Goal: Task Accomplishment & Management: Manage account settings

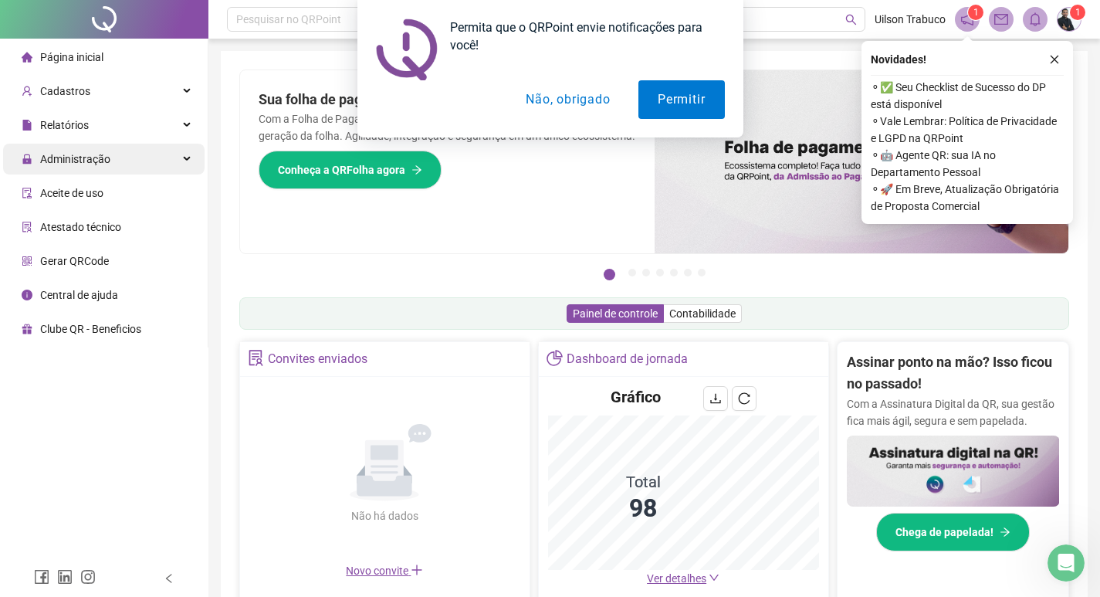
click at [154, 150] on div "Administração" at bounding box center [103, 159] width 201 height 31
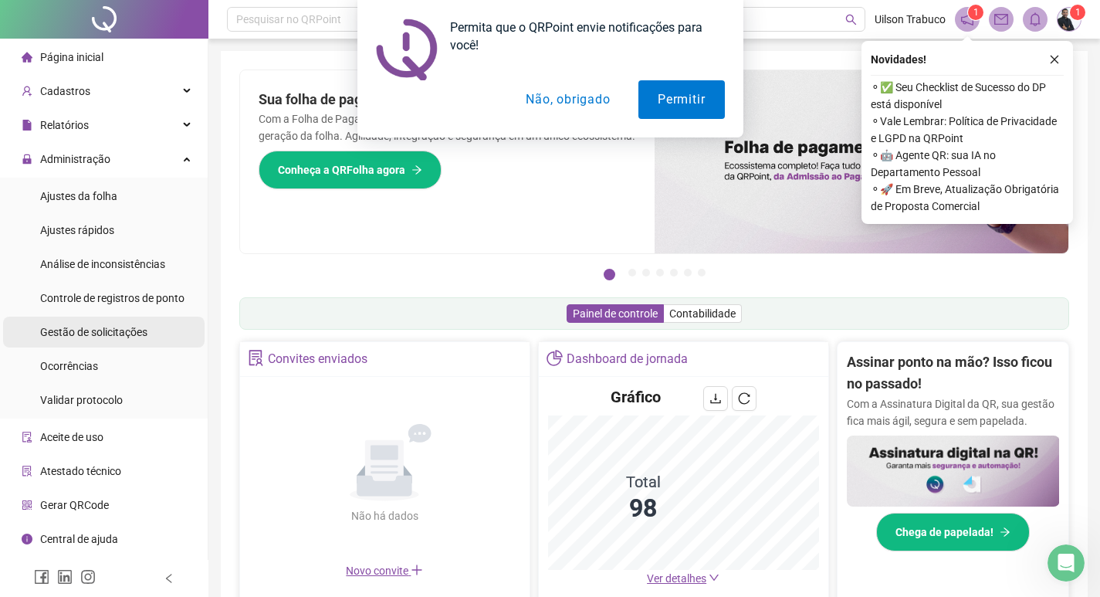
click at [128, 322] on div "Gestão de solicitações" at bounding box center [93, 332] width 107 height 31
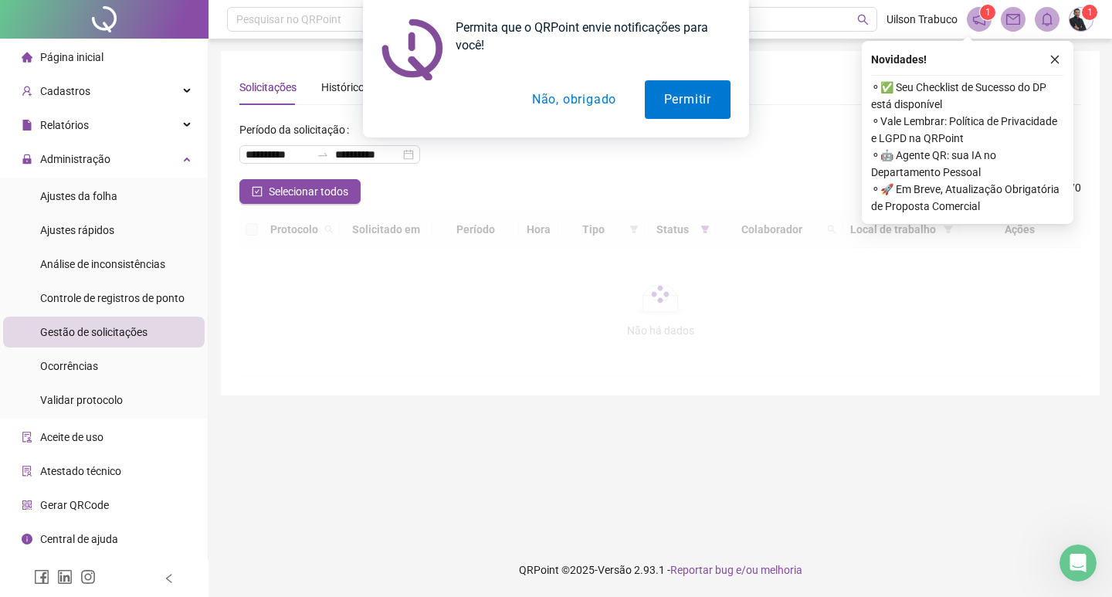
click at [1054, 63] on div "Permita que o QRPoint envie notificações para você! Permitir Não, obrigado" at bounding box center [556, 68] width 1112 height 137
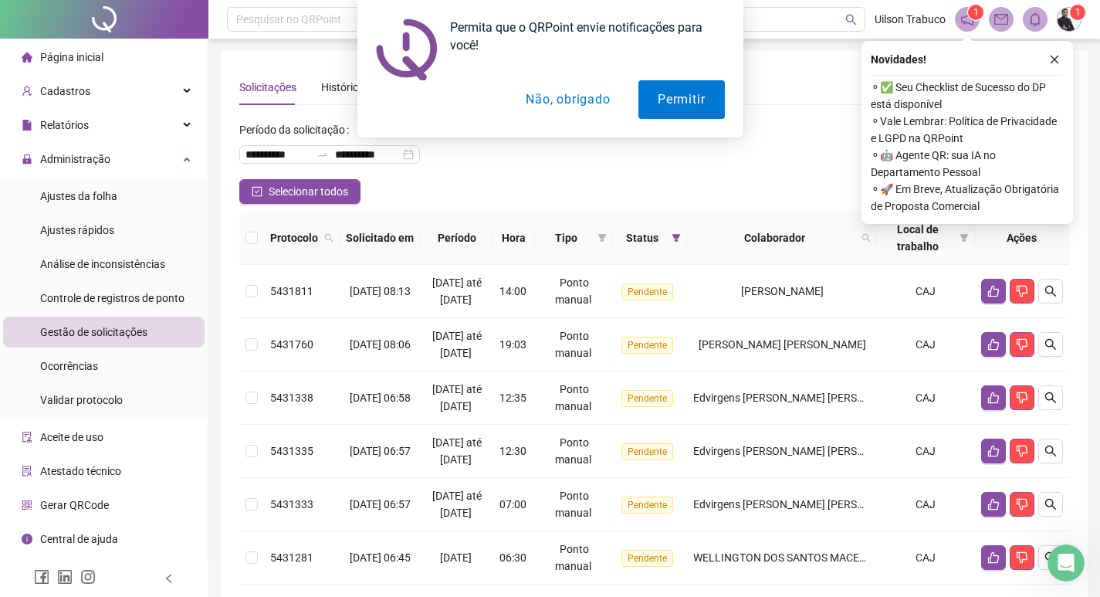
click at [596, 96] on button "Não, obrigado" at bounding box center [567, 99] width 123 height 39
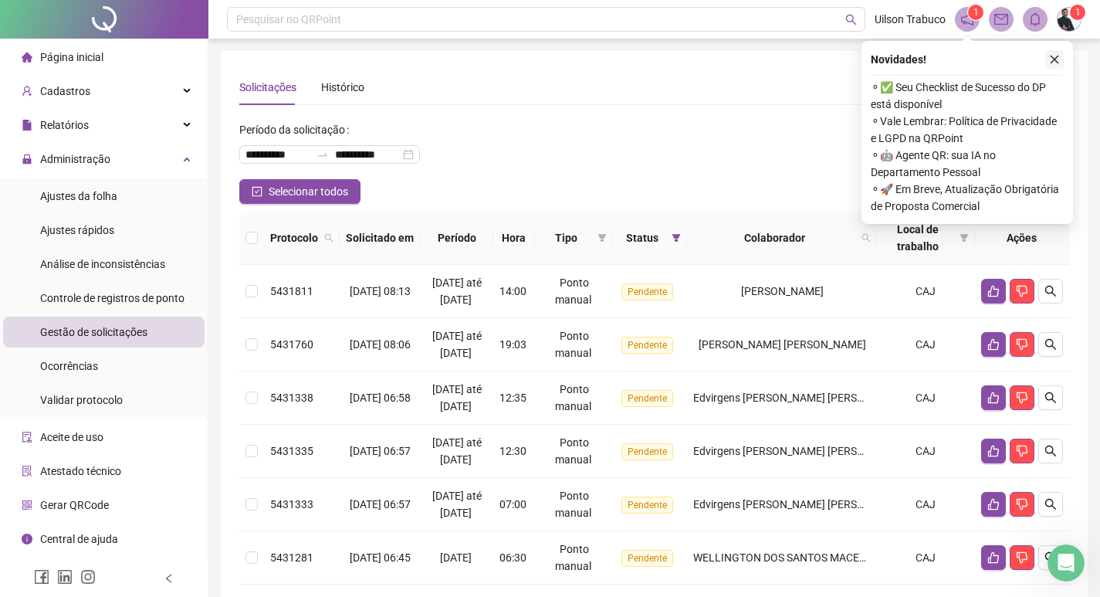
click at [1056, 60] on icon "close" at bounding box center [1054, 59] width 11 height 11
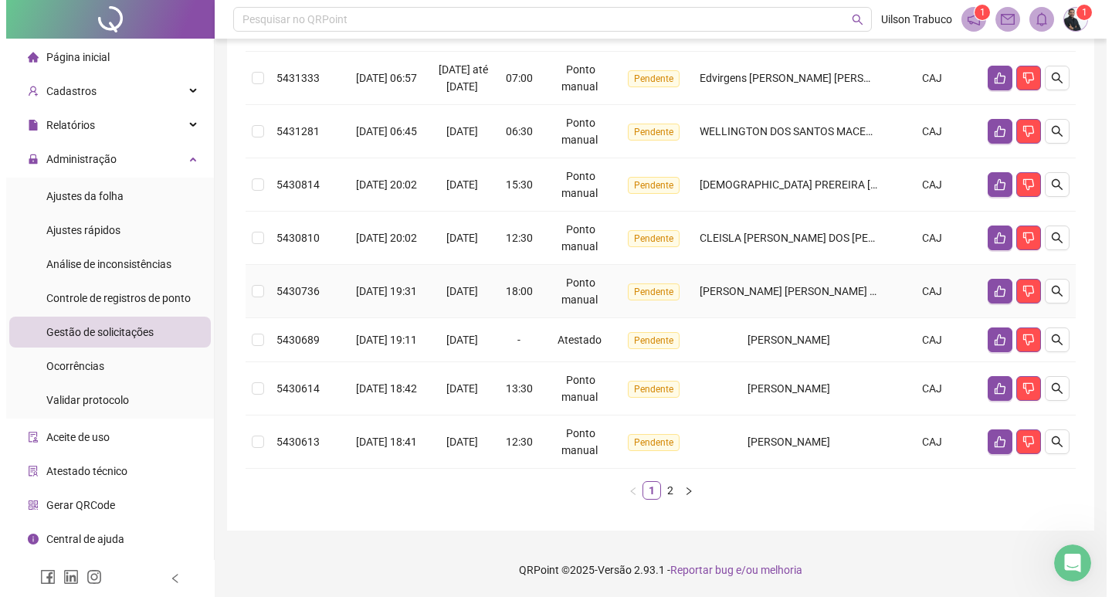
scroll to position [463, 0]
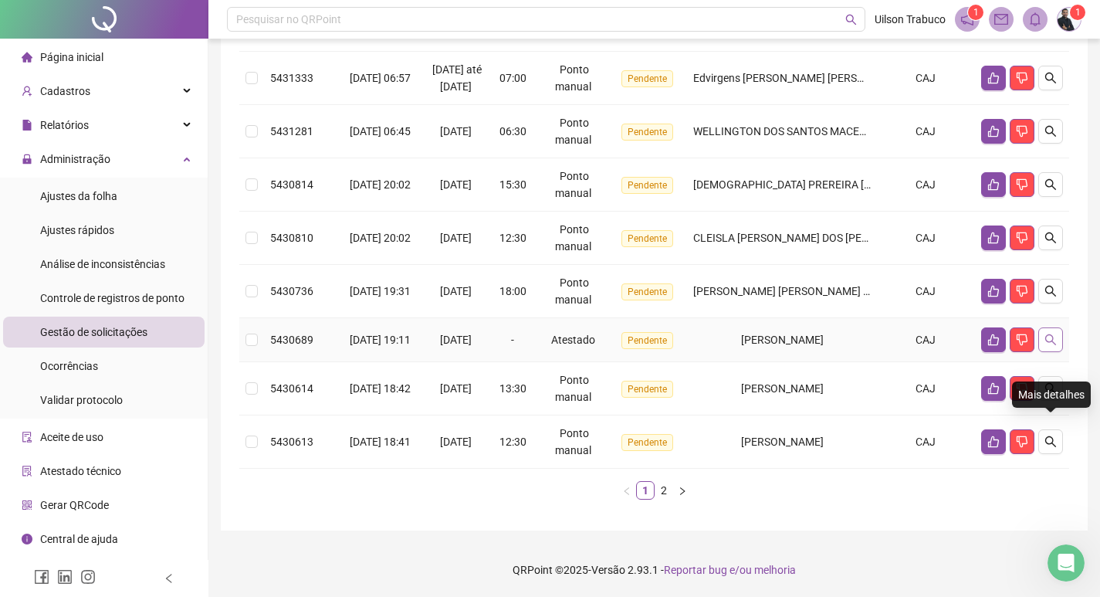
click at [1052, 346] on icon "search" at bounding box center [1050, 339] width 12 height 12
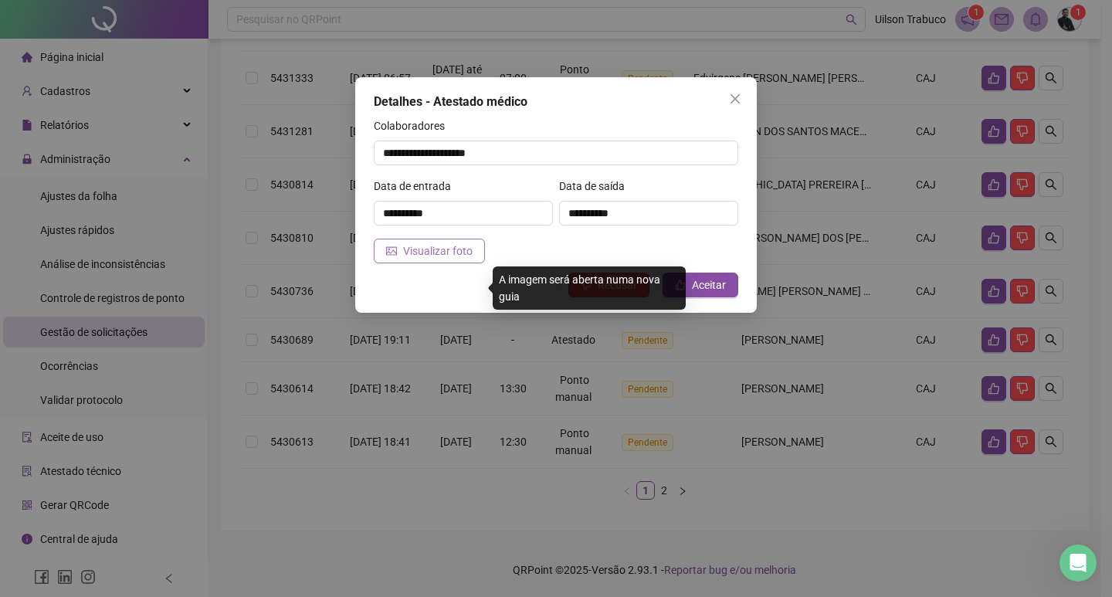
click at [402, 242] on button "Visualizar foto" at bounding box center [429, 251] width 111 height 25
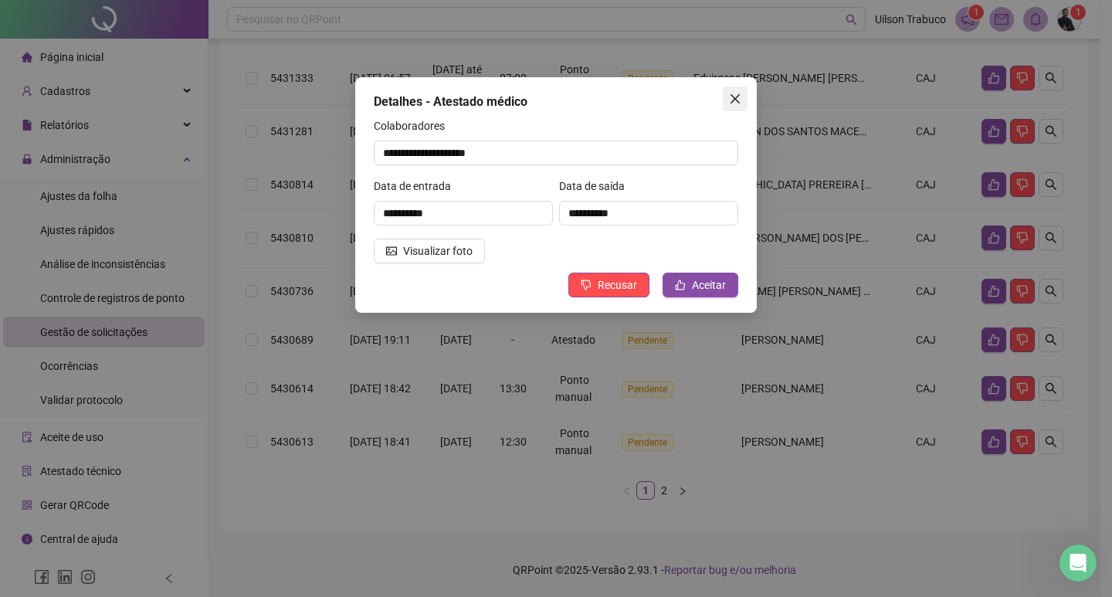
click at [740, 94] on icon "close" at bounding box center [735, 99] width 12 height 12
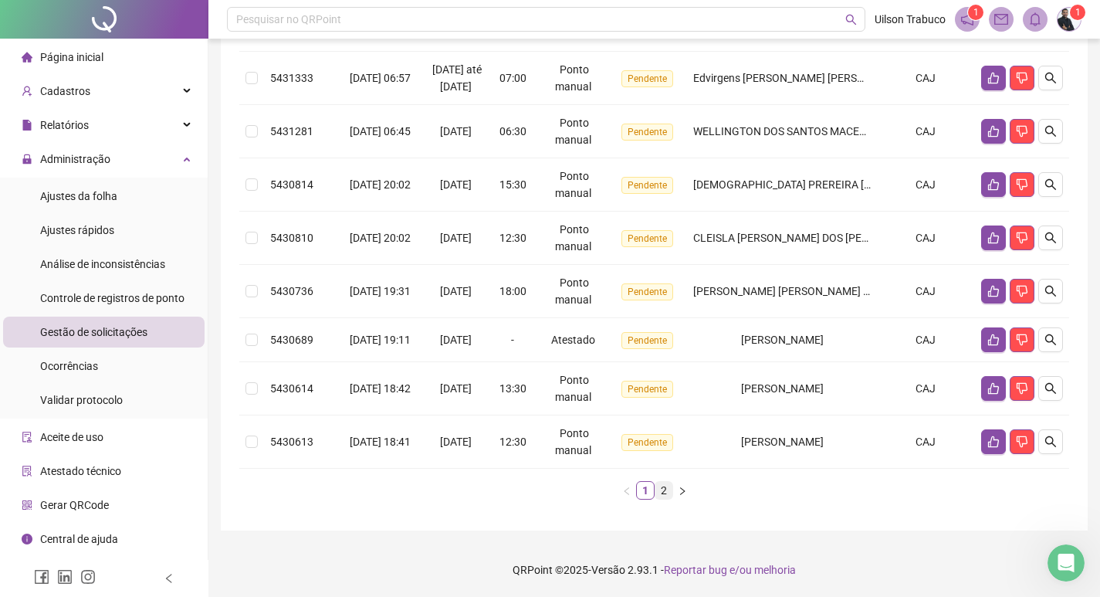
click at [662, 499] on link "2" at bounding box center [663, 490] width 17 height 17
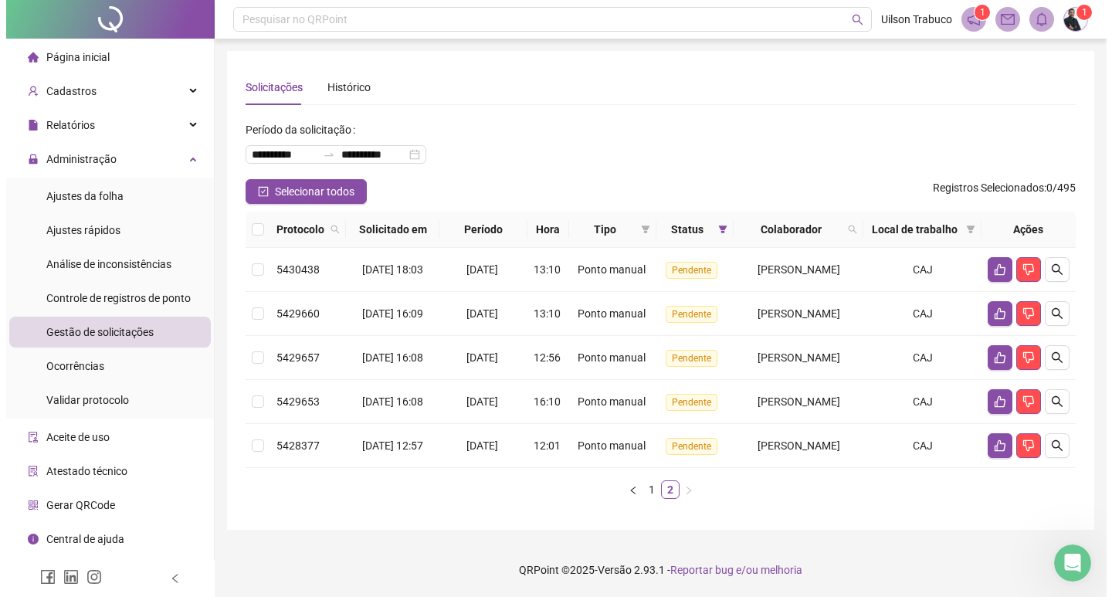
scroll to position [63, 0]
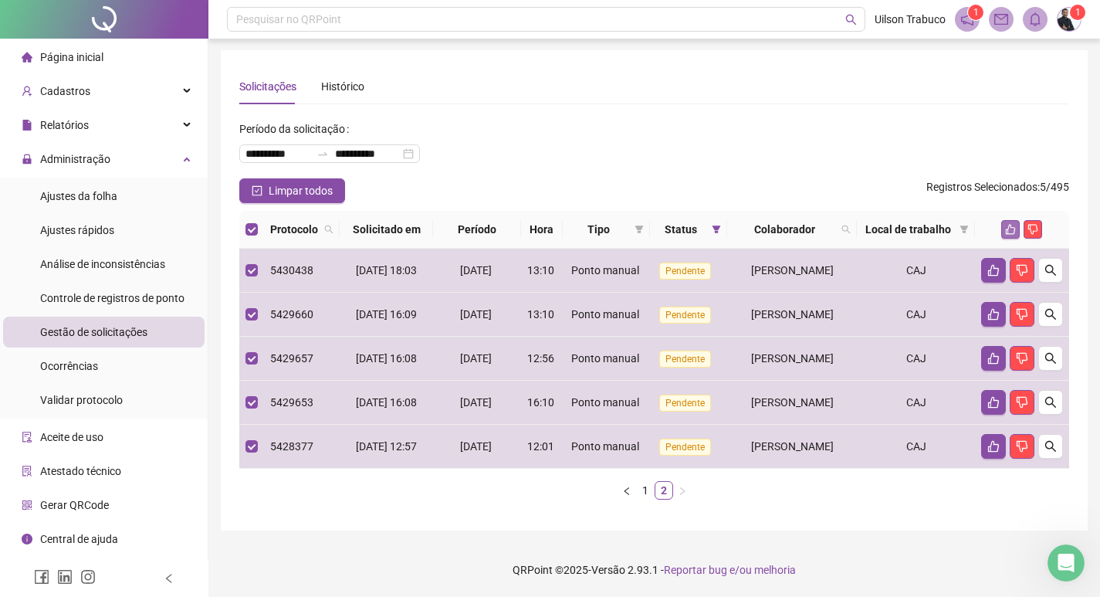
click at [1016, 224] on icon "like" at bounding box center [1010, 229] width 11 height 11
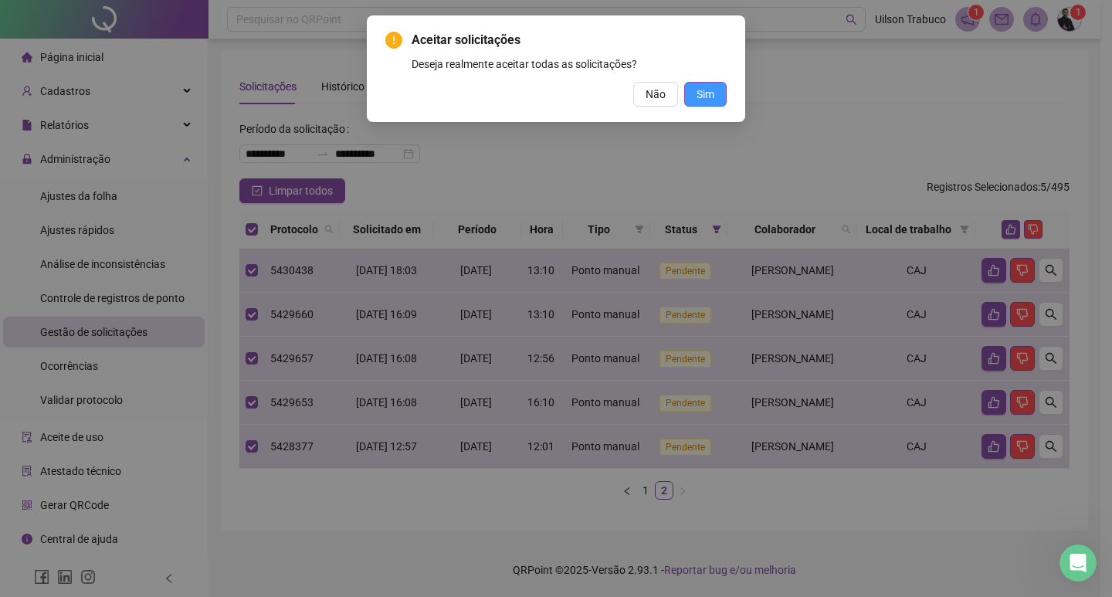
click at [709, 96] on span "Sim" at bounding box center [705, 94] width 18 height 17
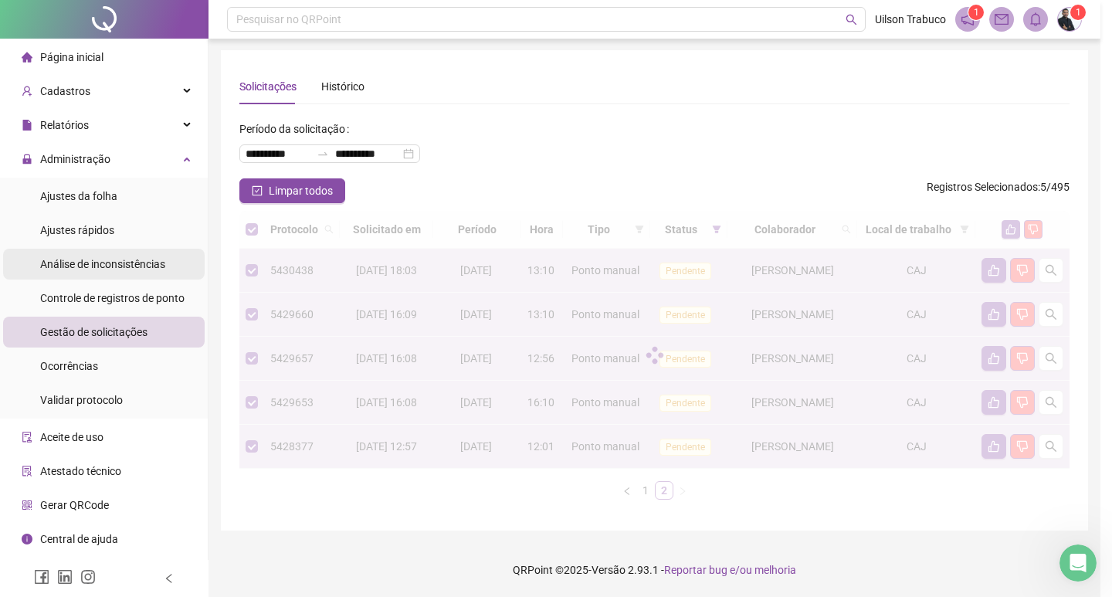
scroll to position [47, 0]
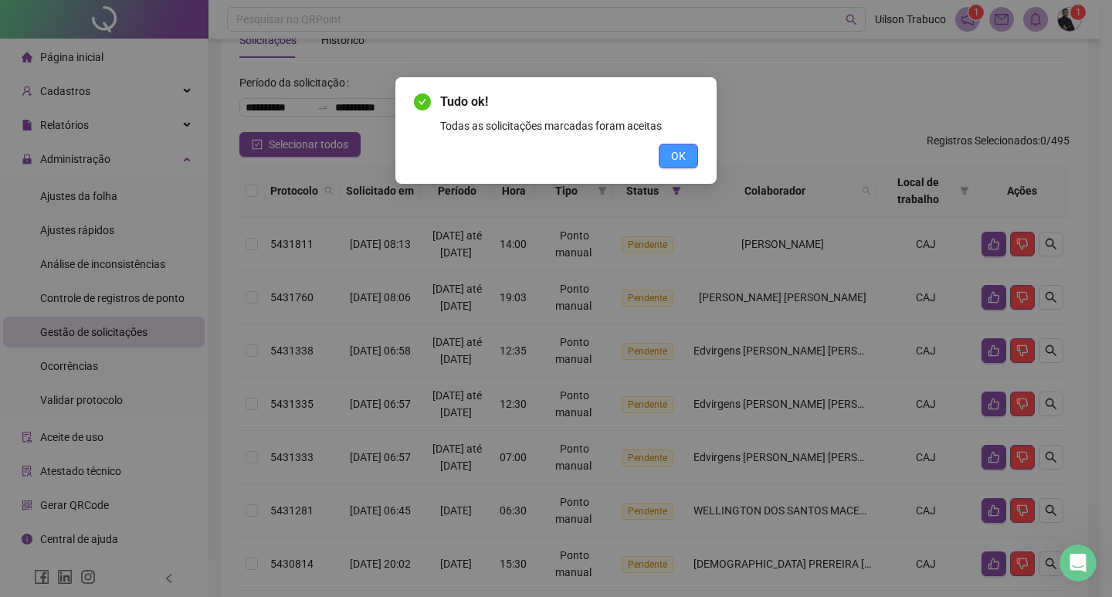
click at [668, 160] on button "OK" at bounding box center [677, 156] width 39 height 25
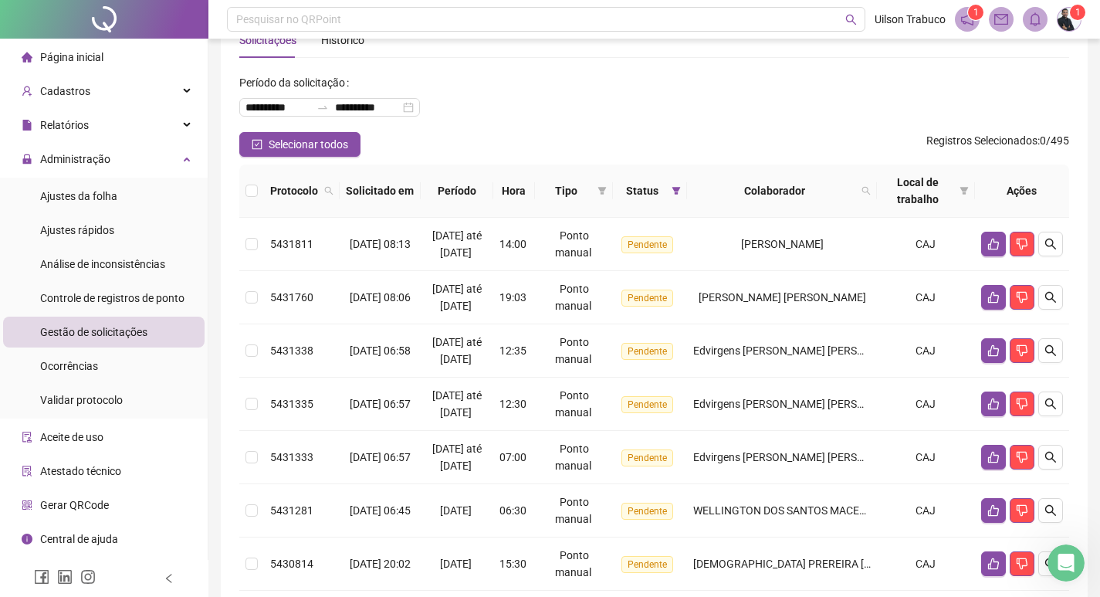
click at [258, 191] on th at bounding box center [251, 190] width 25 height 53
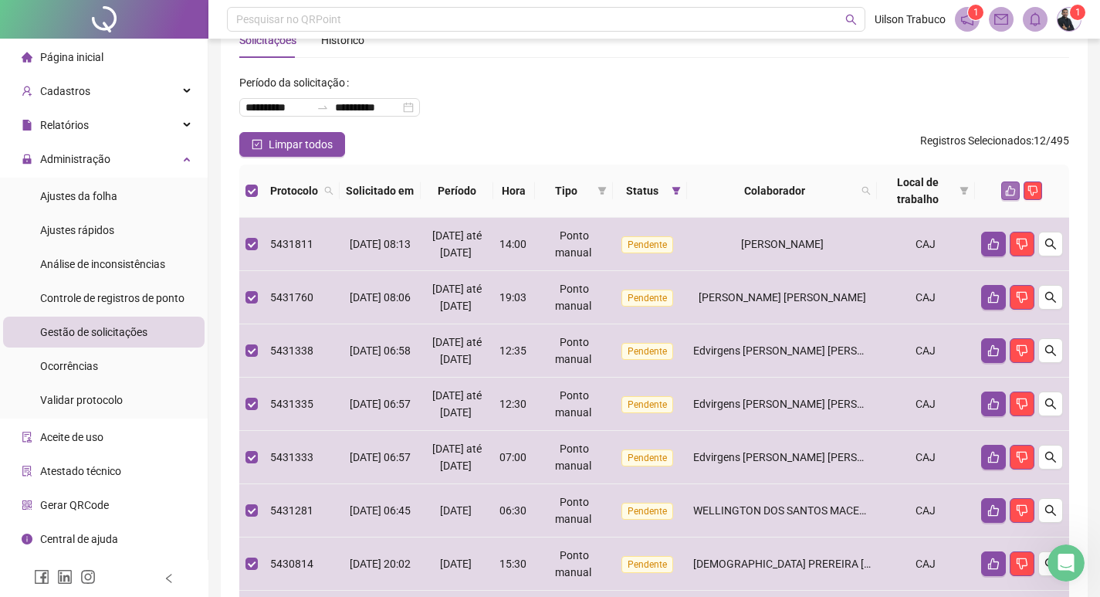
click at [1017, 196] on button "button" at bounding box center [1010, 190] width 19 height 19
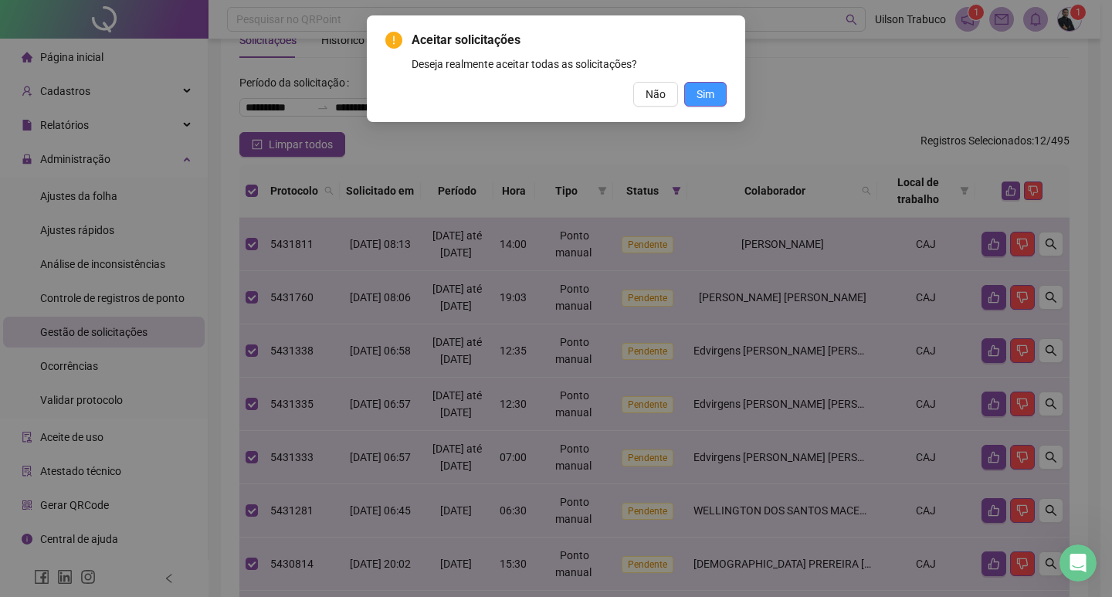
click at [726, 101] on button "Sim" at bounding box center [705, 94] width 42 height 25
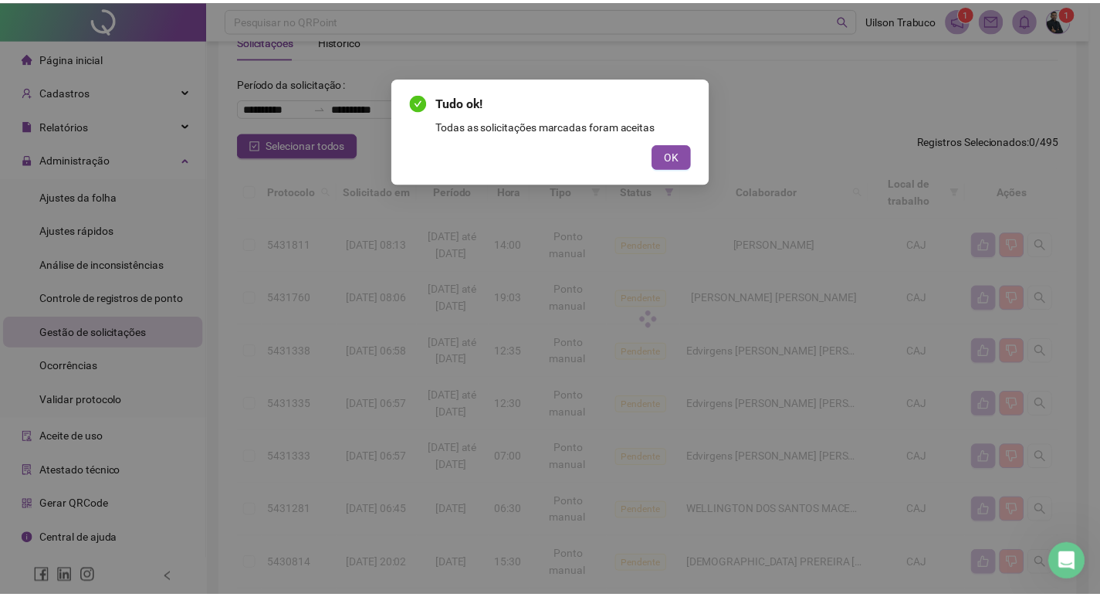
scroll to position [0, 0]
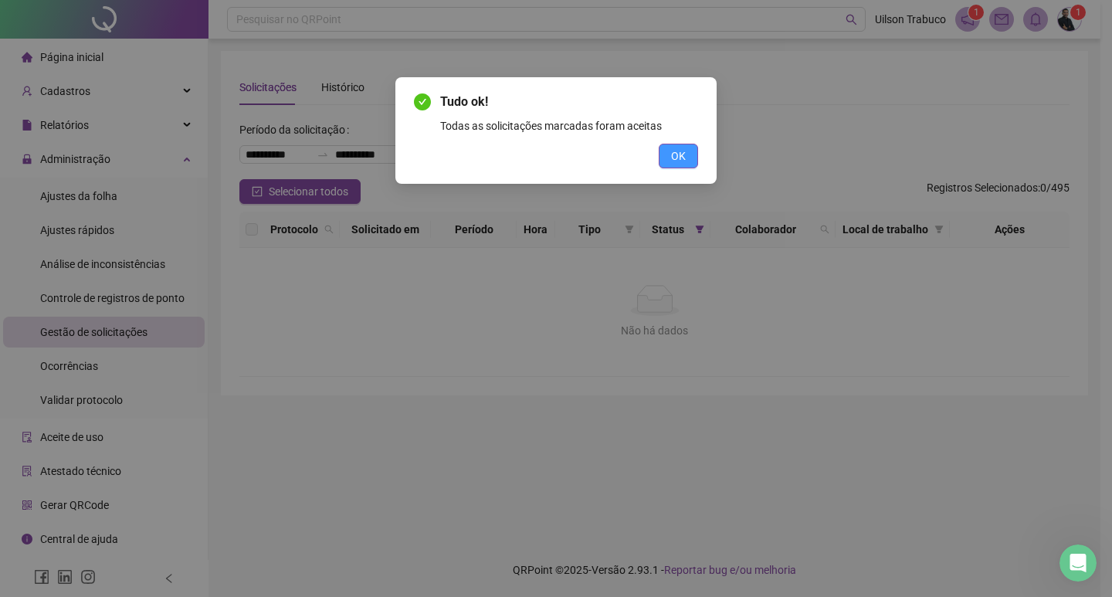
click at [679, 144] on button "OK" at bounding box center [677, 156] width 39 height 25
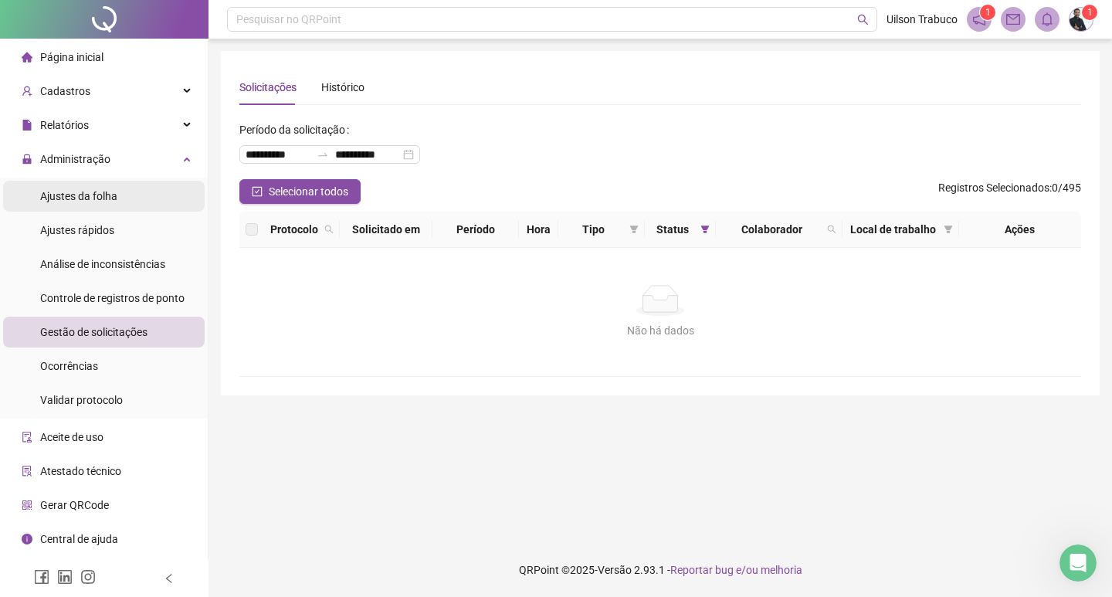
click at [73, 201] on span "Ajustes da folha" at bounding box center [78, 196] width 77 height 12
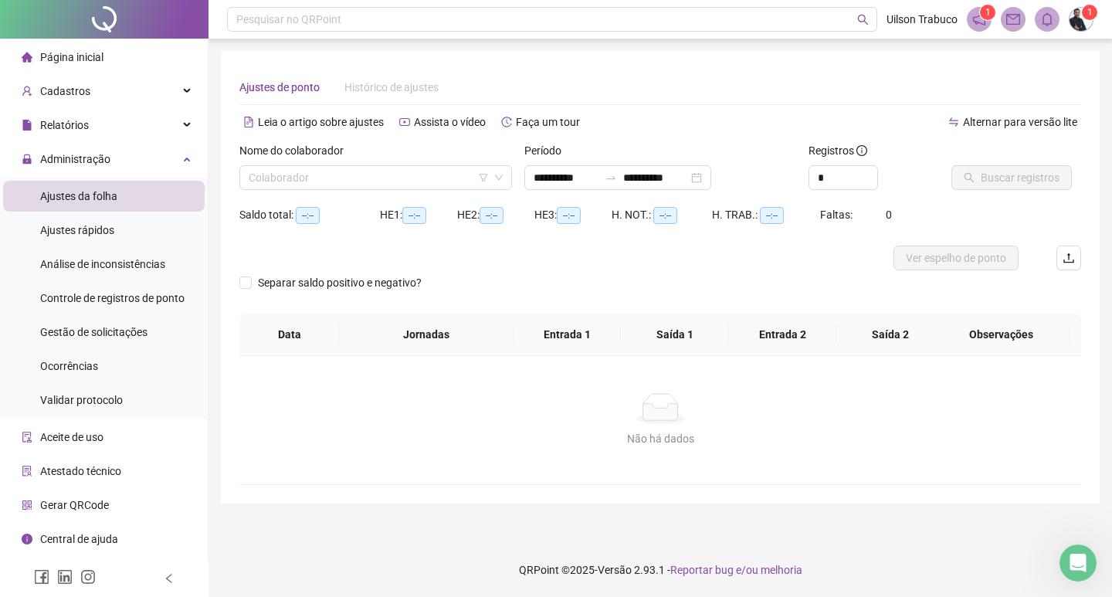
type input "**********"
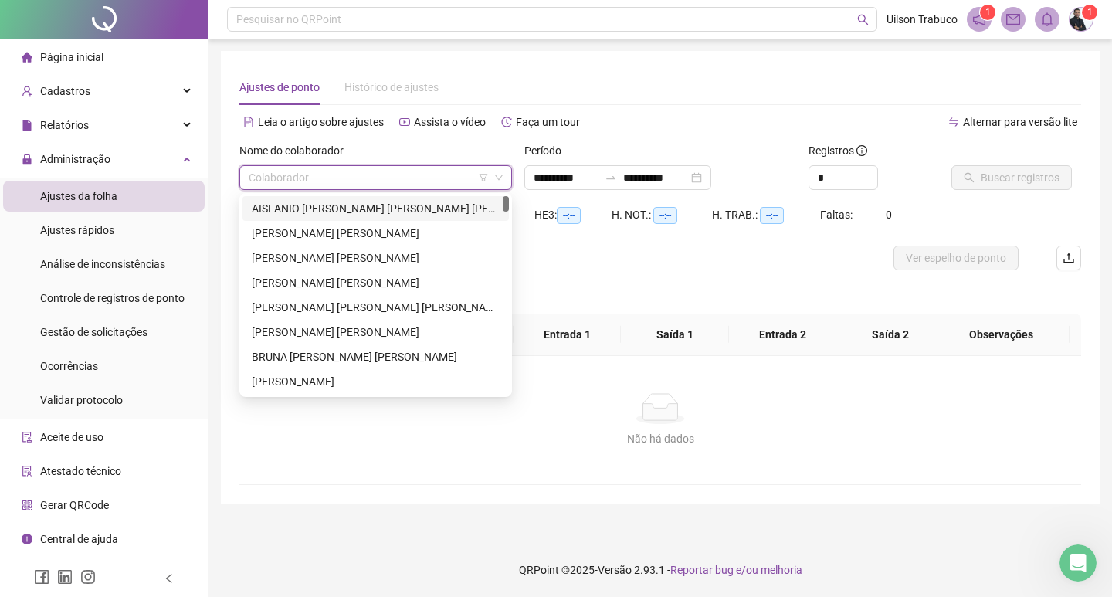
click at [313, 178] on input "search" at bounding box center [369, 177] width 240 height 23
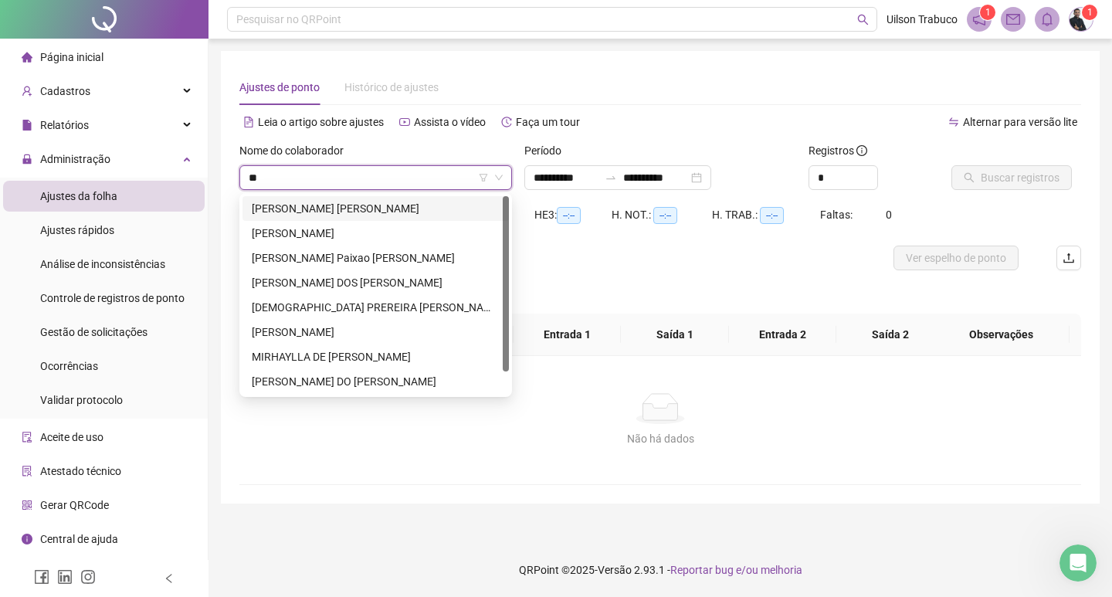
type input "***"
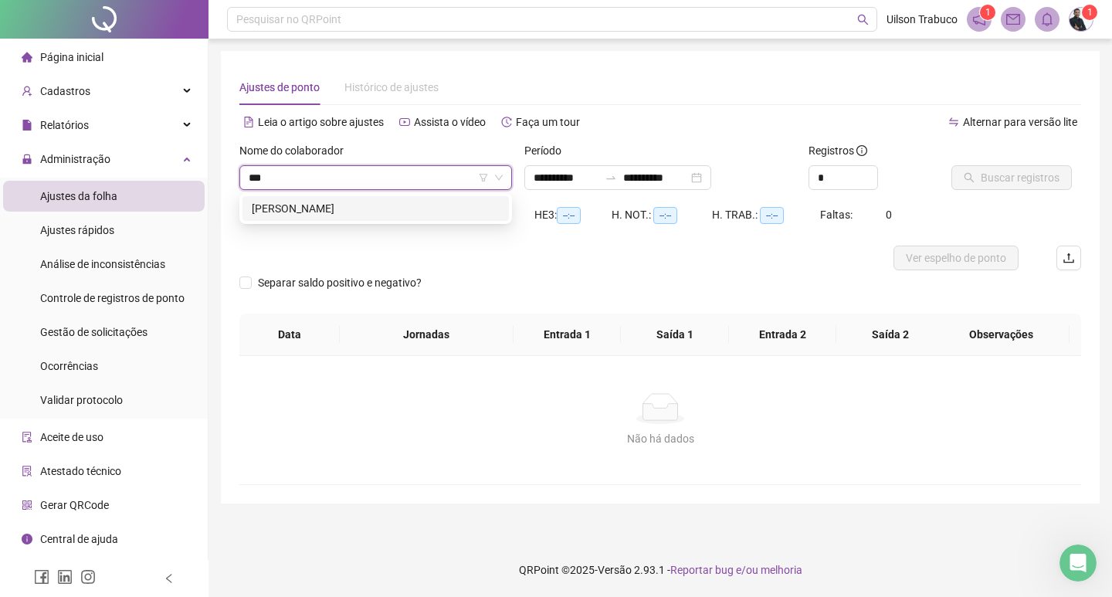
click at [409, 208] on div "[PERSON_NAME]" at bounding box center [376, 208] width 248 height 17
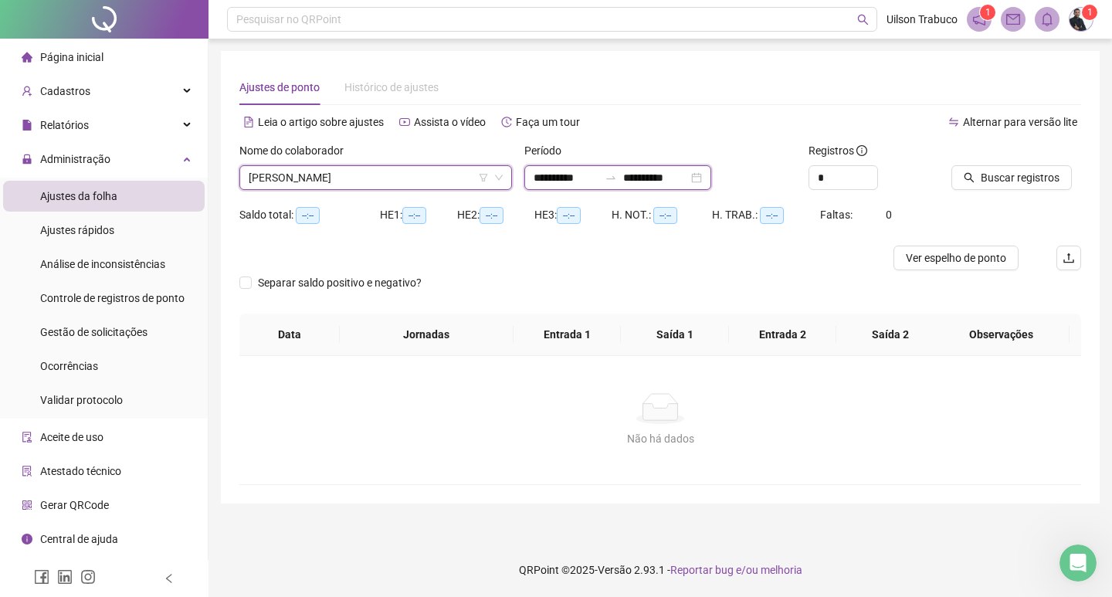
click at [678, 178] on input "**********" at bounding box center [655, 177] width 65 height 17
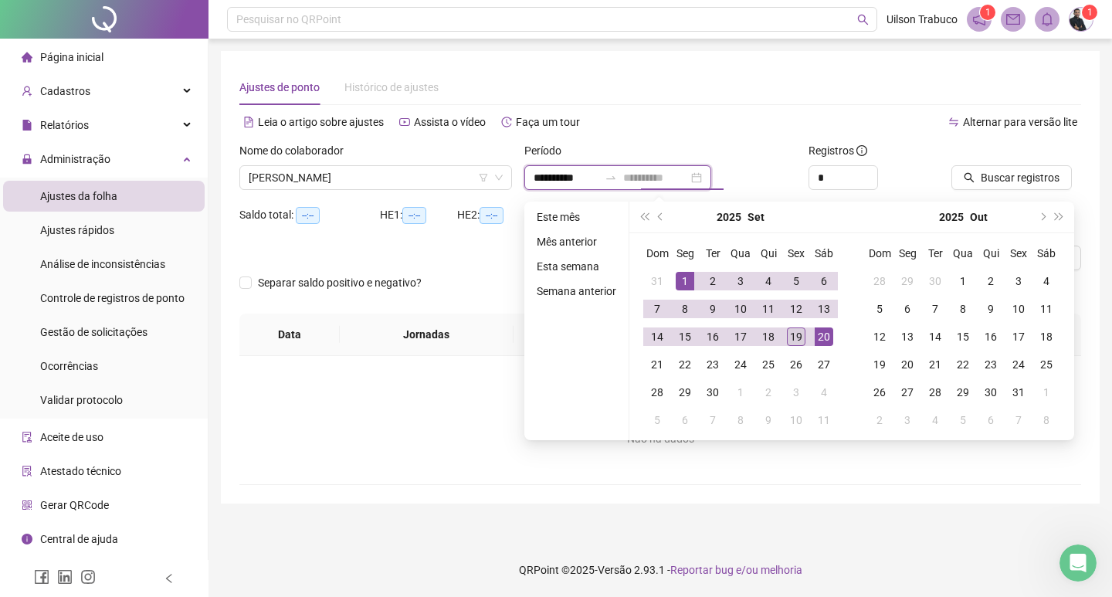
type input "**********"
click at [795, 337] on div "19" at bounding box center [796, 336] width 19 height 19
type input "**********"
type input "*"
click at [868, 172] on icon "up" at bounding box center [869, 172] width 5 height 3
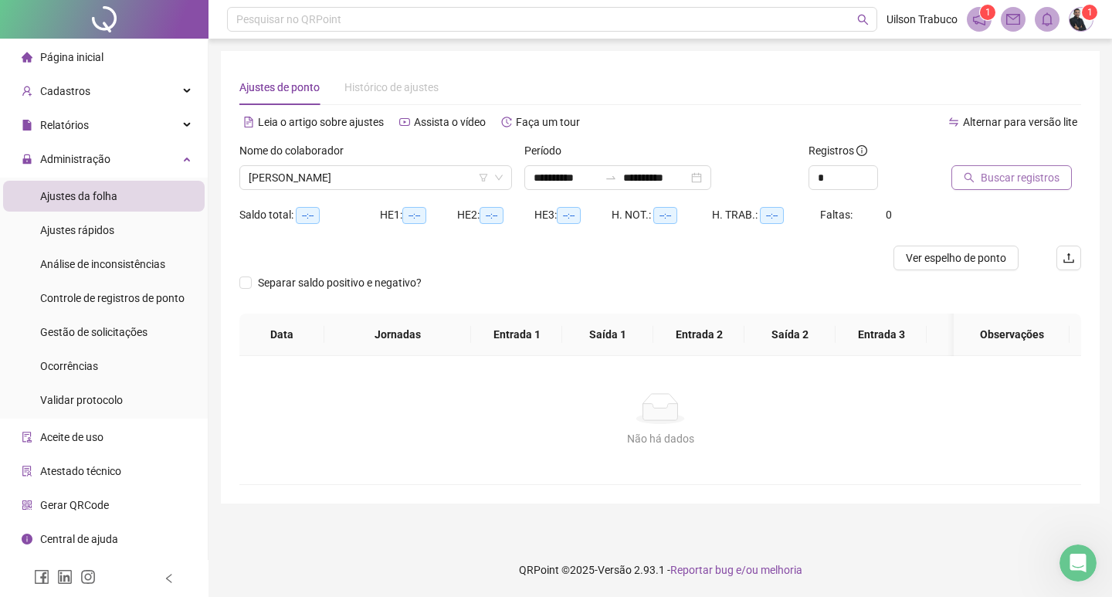
click at [979, 171] on button "Buscar registros" at bounding box center [1011, 177] width 120 height 25
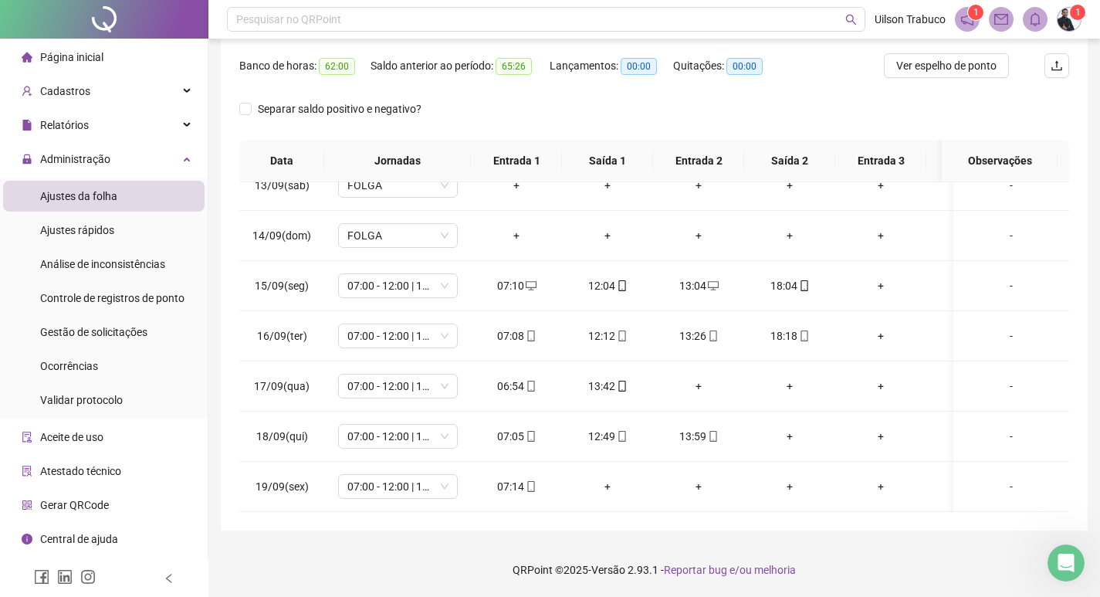
scroll to position [635, 0]
click at [697, 377] on div "+" at bounding box center [698, 385] width 66 height 17
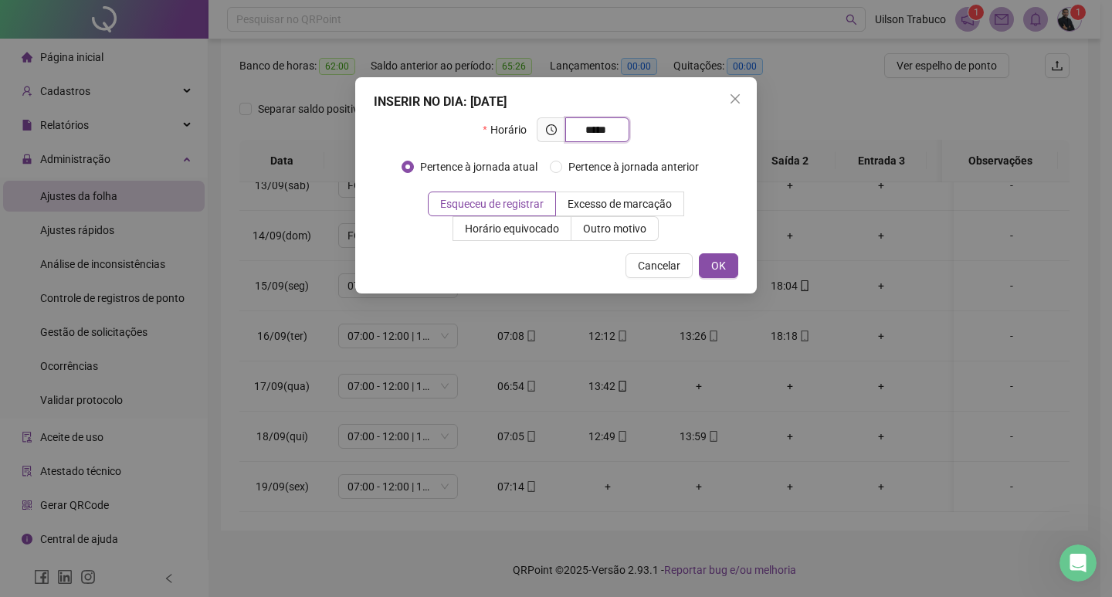
type input "*****"
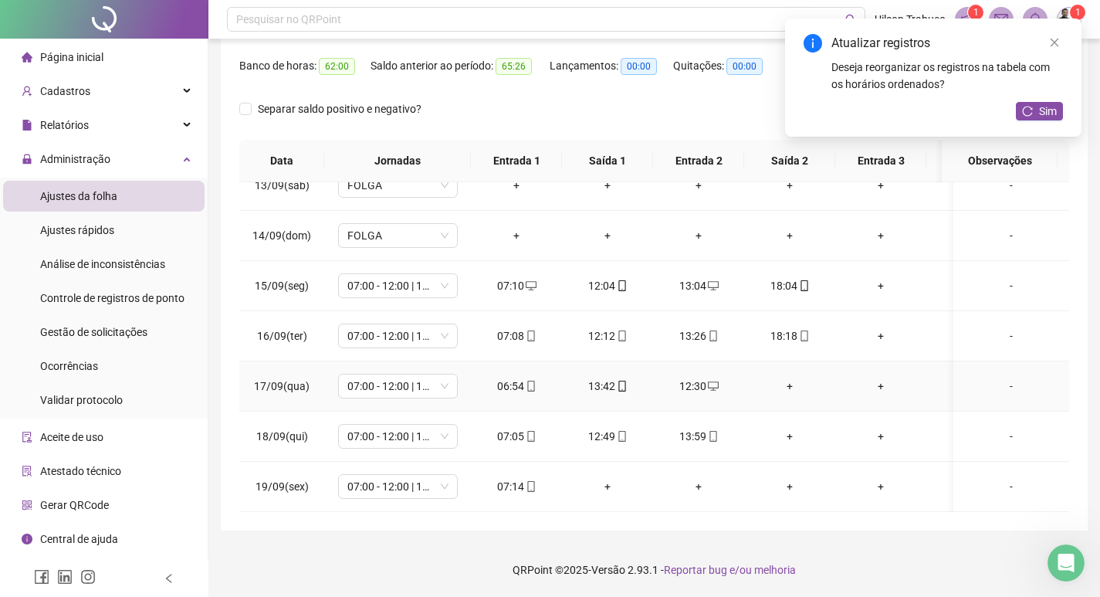
click at [791, 377] on div "+" at bounding box center [790, 385] width 66 height 17
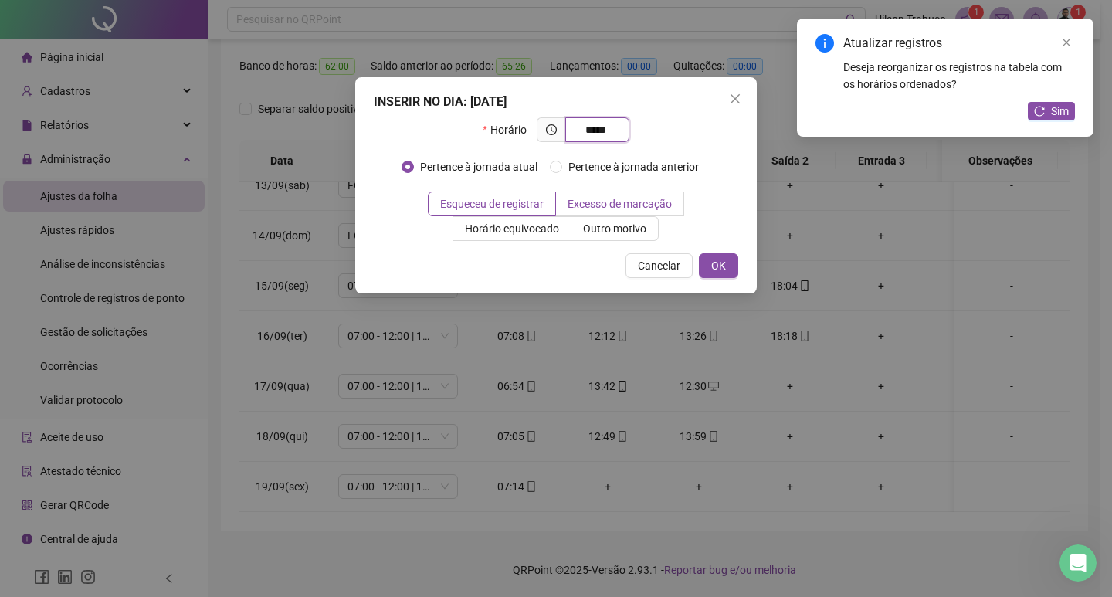
type input "*****"
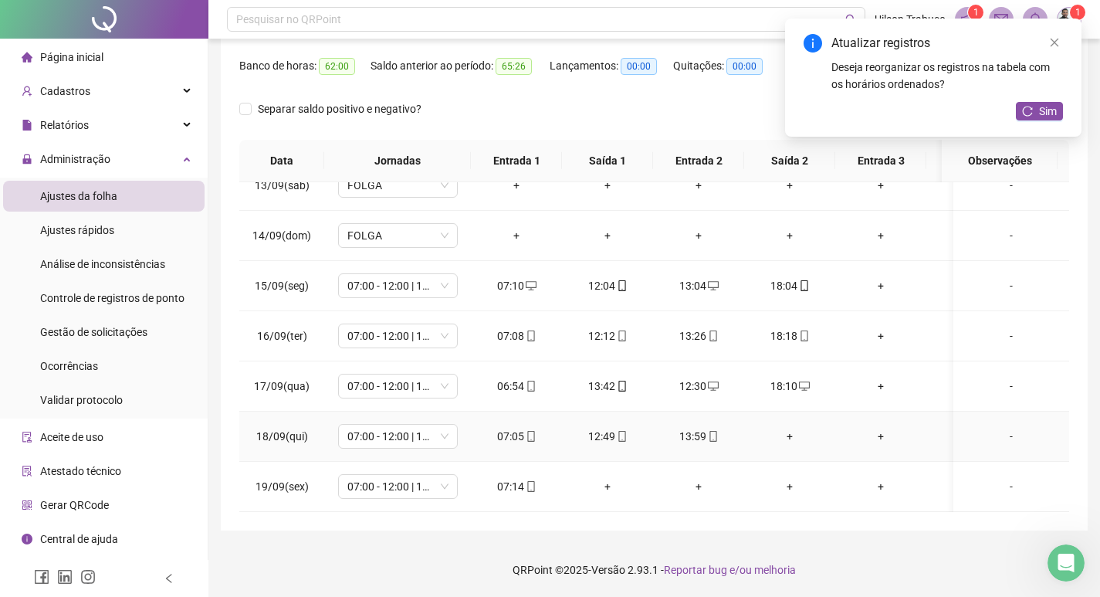
click at [790, 428] on div "+" at bounding box center [790, 436] width 66 height 17
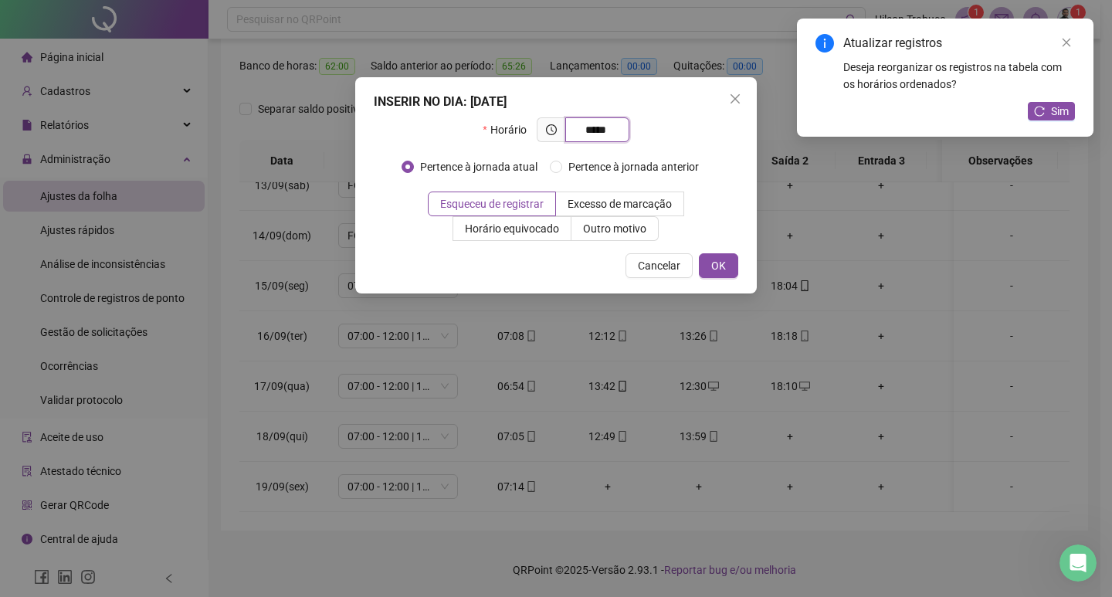
type input "*****"
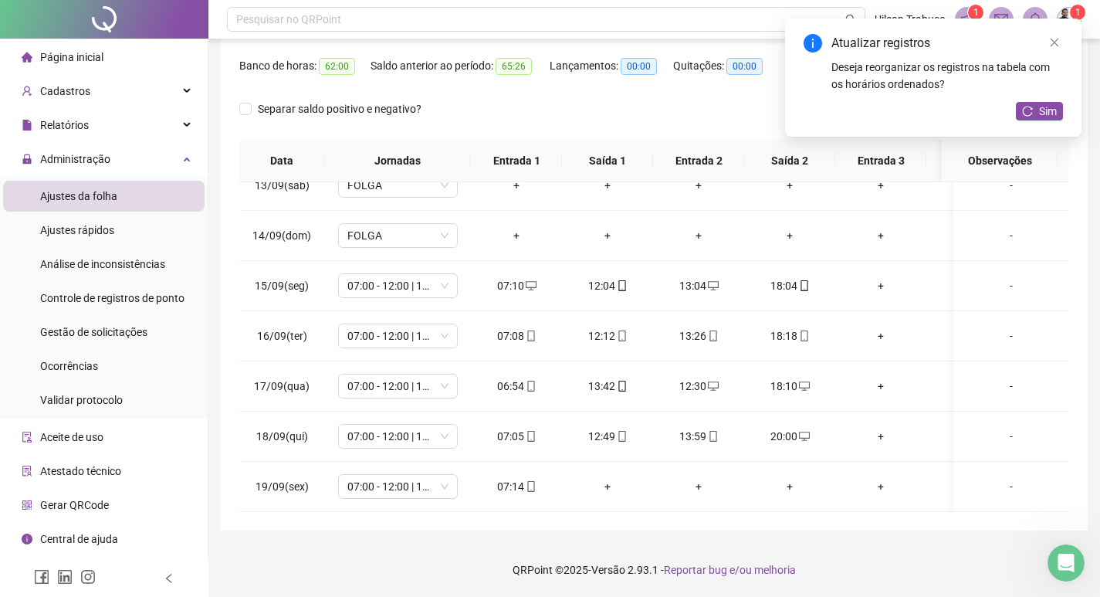
click at [1045, 120] on div "Sim" at bounding box center [1039, 111] width 47 height 19
click at [1045, 100] on div "Atualizar registros Deseja reorganizar os registros na tabela com os horários o…" at bounding box center [933, 78] width 296 height 118
click at [1044, 107] on span "Sim" at bounding box center [1048, 111] width 18 height 17
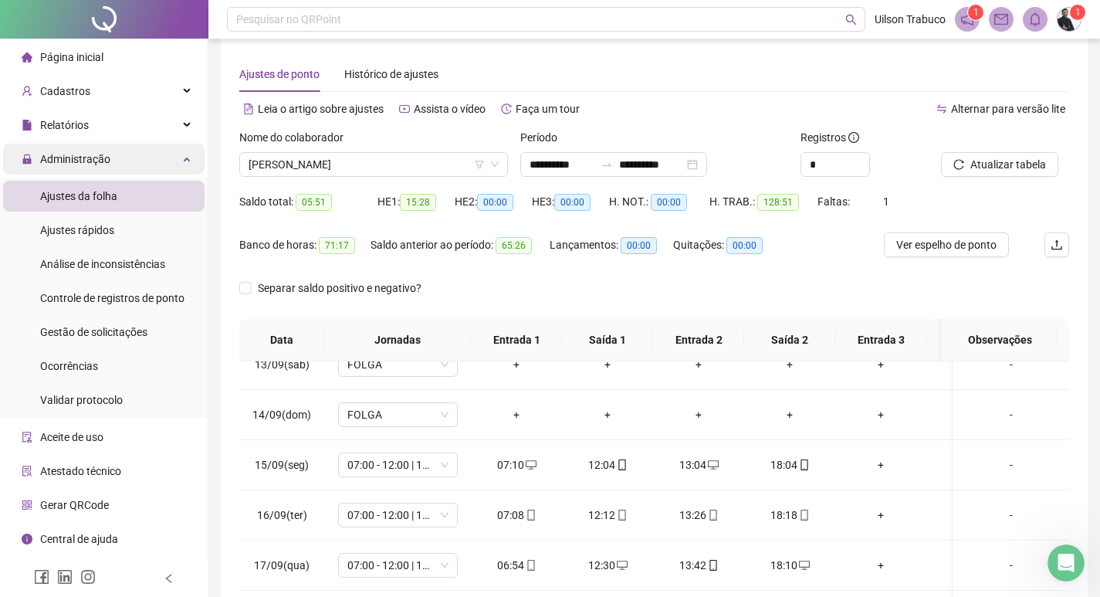
scroll to position [0, 0]
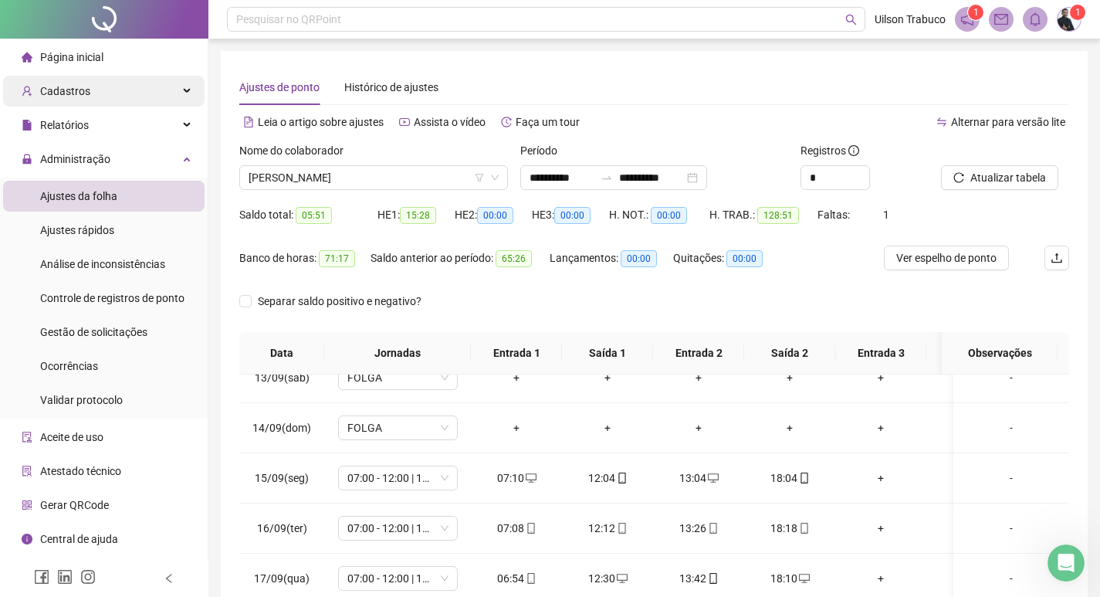
click at [94, 93] on div "Cadastros" at bounding box center [103, 91] width 201 height 31
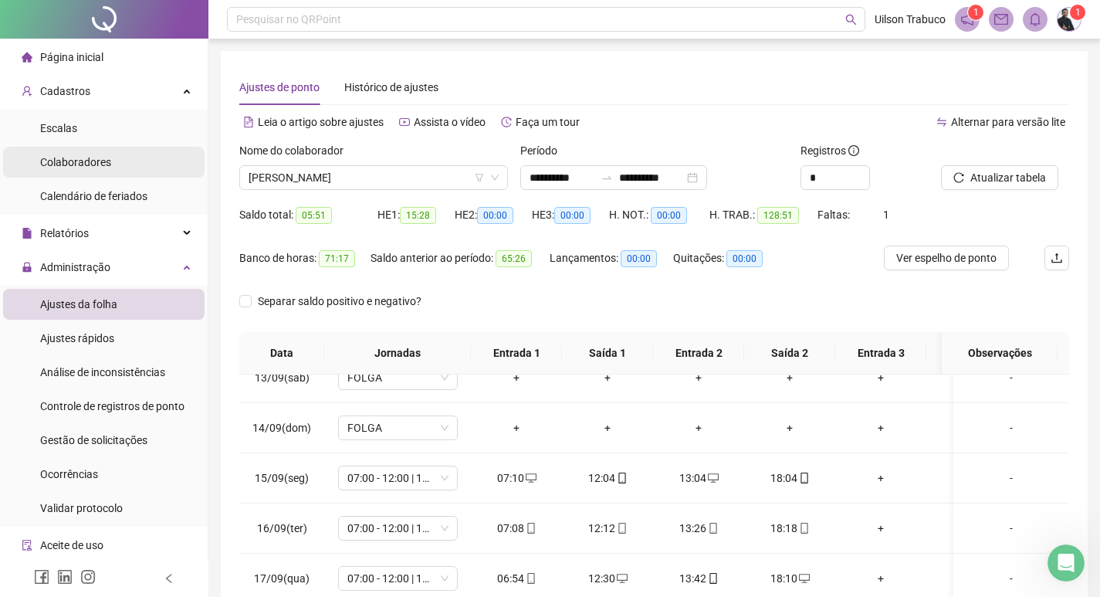
click at [100, 164] on span "Colaboradores" at bounding box center [75, 162] width 71 height 12
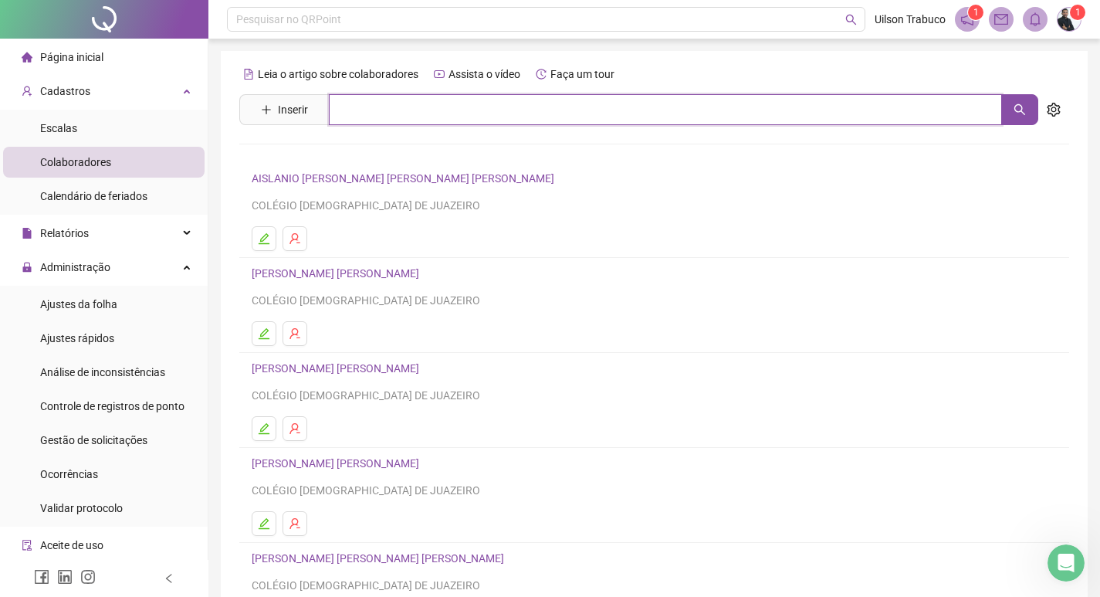
click at [446, 115] on input "text" at bounding box center [665, 109] width 673 height 31
type input "***"
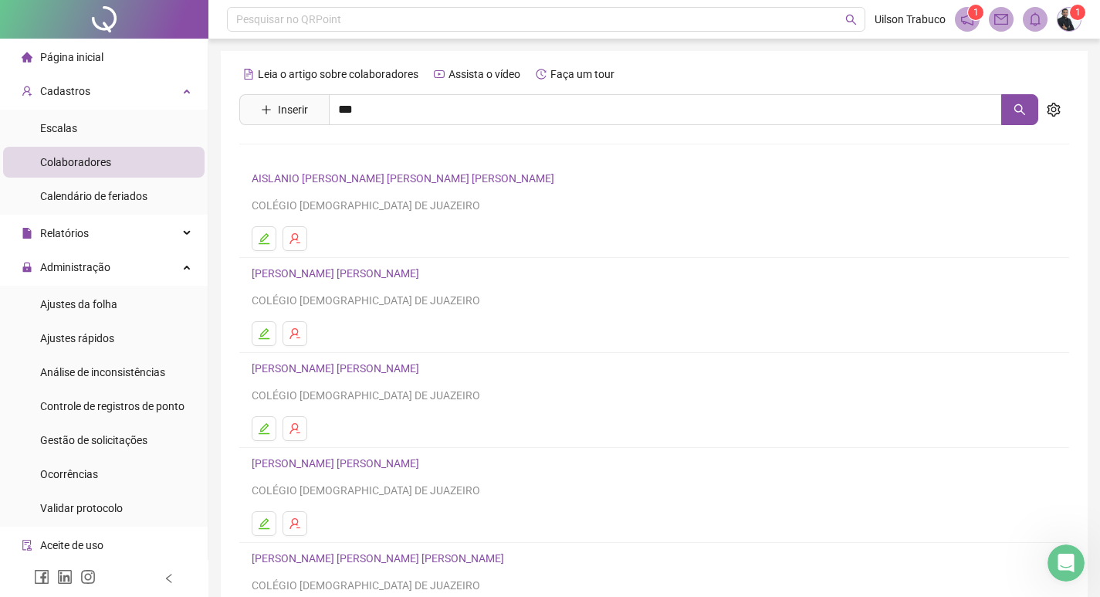
click at [350, 153] on link "[PERSON_NAME]" at bounding box center [309, 155] width 83 height 12
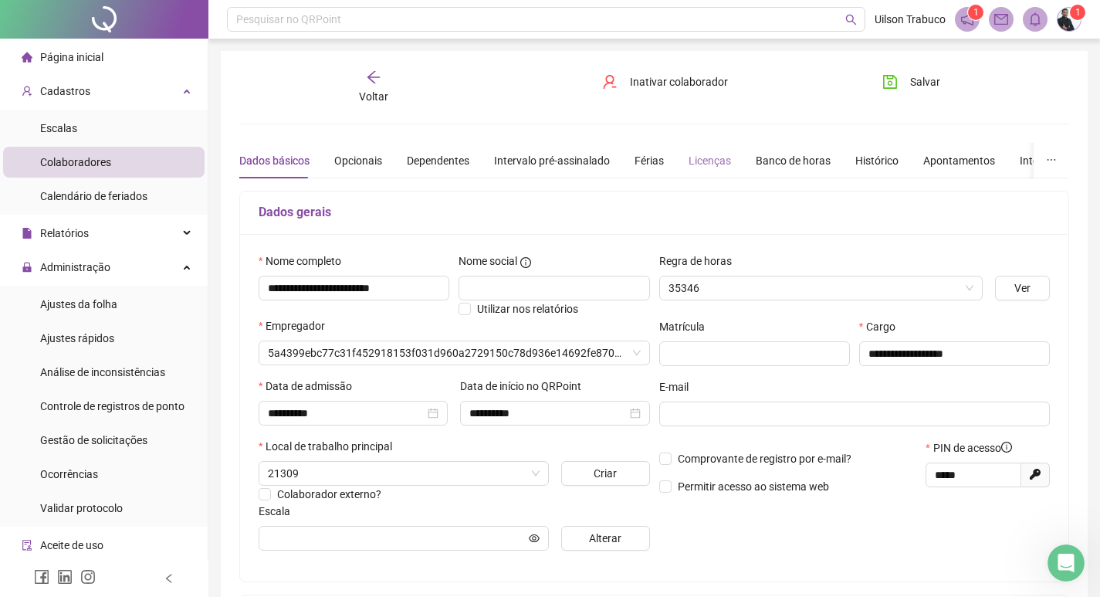
type input "**********"
click at [766, 156] on div "Banco de horas" at bounding box center [793, 160] width 75 height 17
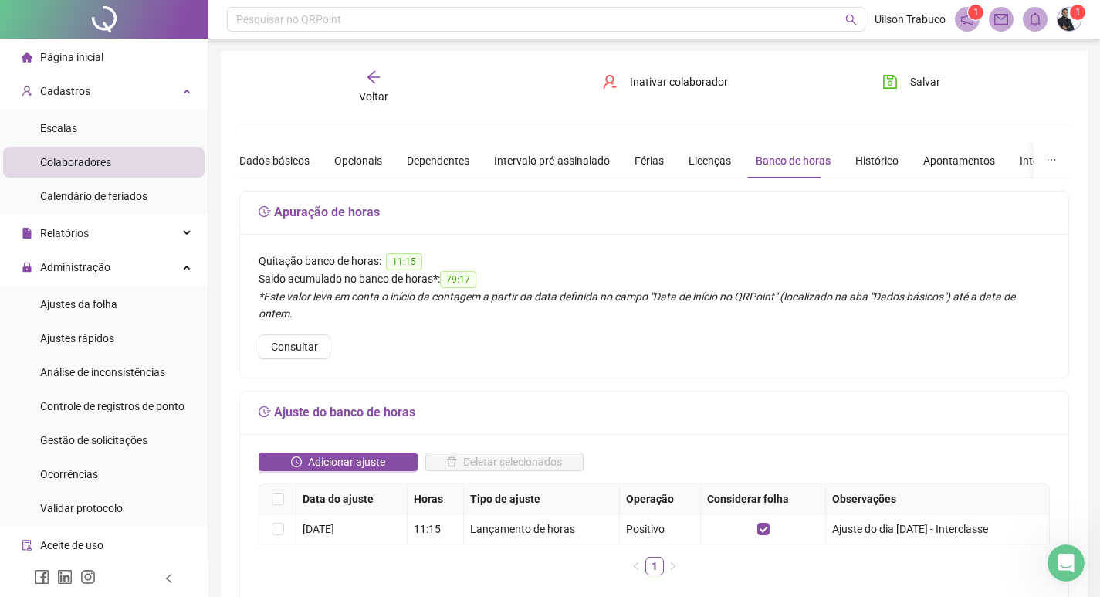
click at [376, 76] on icon "arrow-left" at bounding box center [373, 76] width 15 height 15
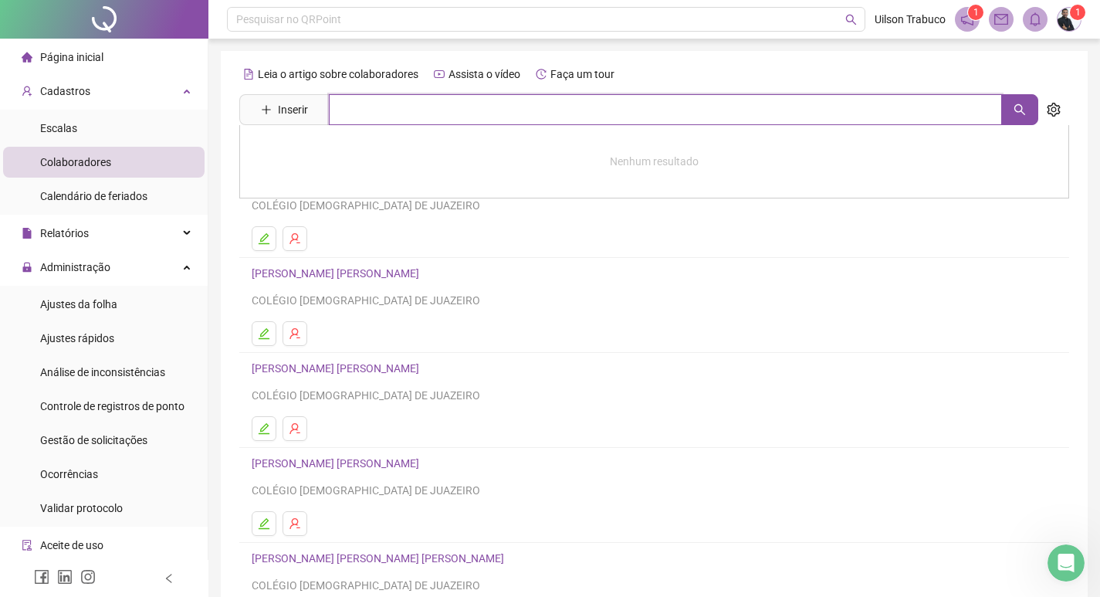
click at [410, 120] on input "text" at bounding box center [665, 109] width 673 height 31
